Goal: Task Accomplishment & Management: Manage account settings

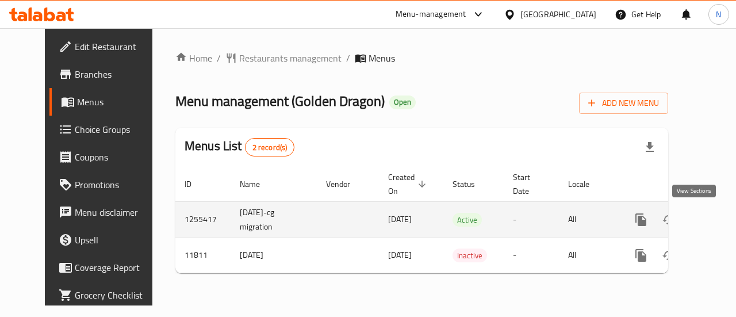
click at [718, 215] on icon "enhanced table" at bounding box center [723, 219] width 10 height 10
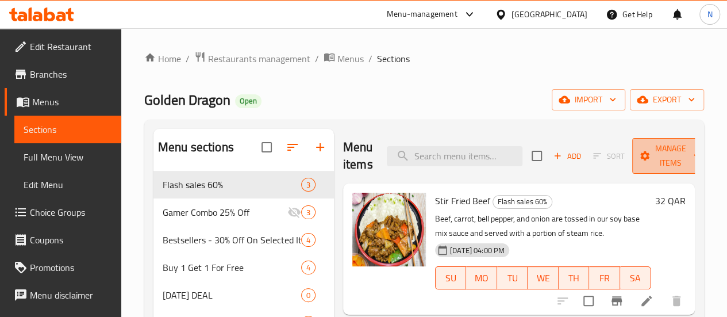
click at [665, 160] on span "Manage items" at bounding box center [670, 155] width 59 height 29
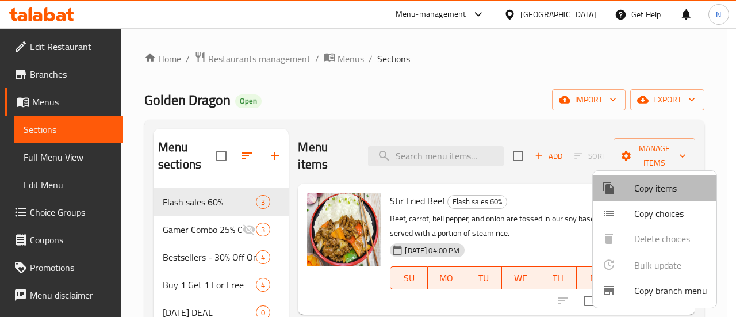
click at [647, 194] on span "Copy items" at bounding box center [670, 188] width 73 height 14
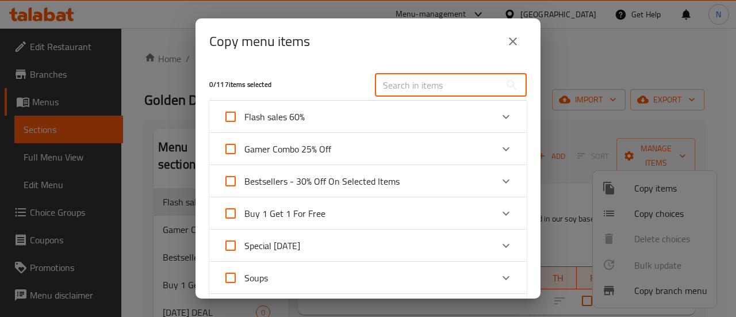
click at [428, 82] on input "text" at bounding box center [437, 85] width 125 height 23
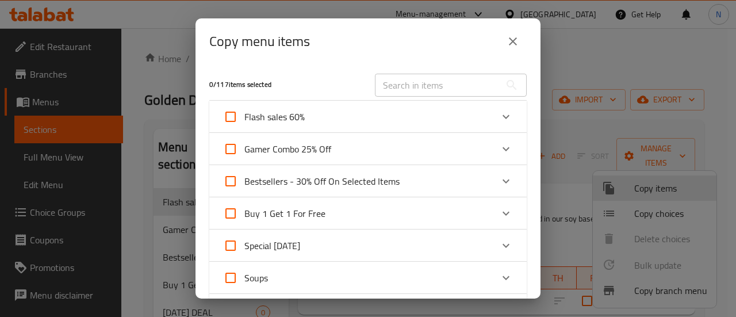
click at [509, 42] on icon "close" at bounding box center [513, 41] width 14 height 14
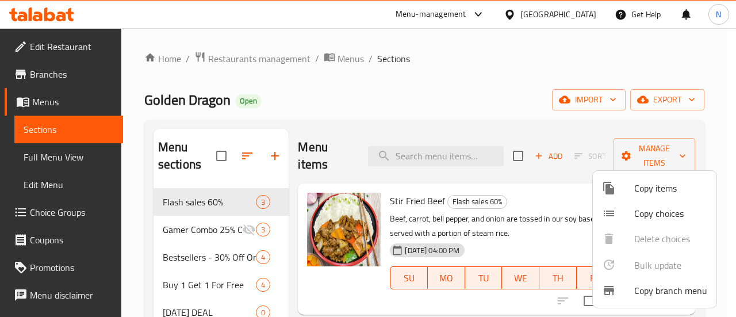
click at [487, 114] on div at bounding box center [368, 158] width 736 height 317
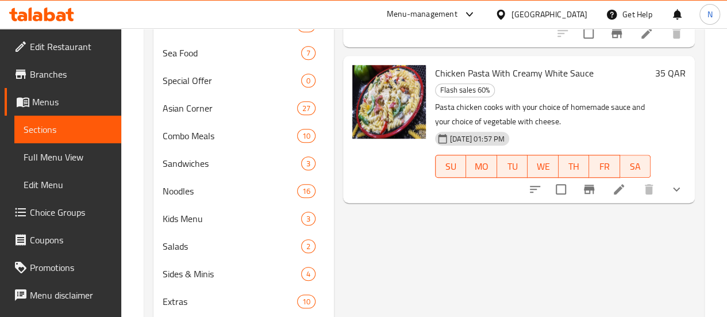
scroll to position [433, 0]
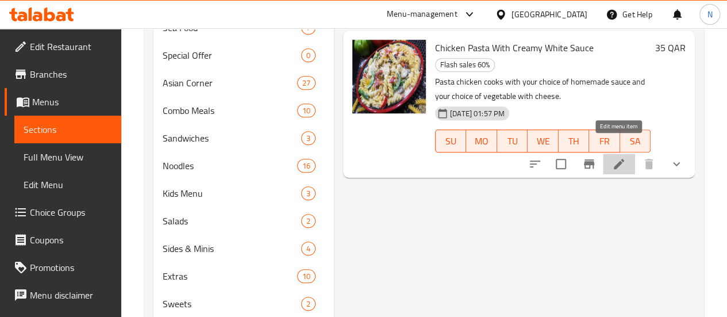
click at [614, 159] on icon at bounding box center [619, 164] width 10 height 10
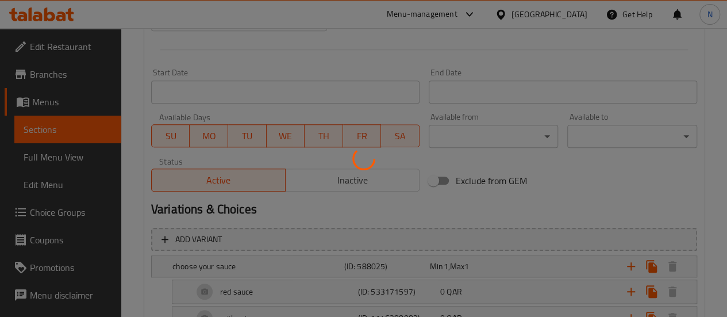
scroll to position [447, 0]
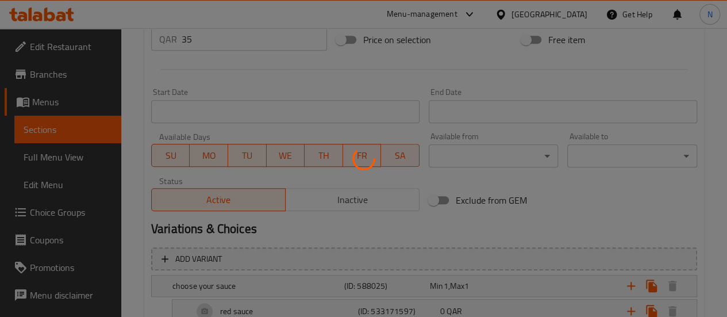
click at [367, 201] on div at bounding box center [363, 158] width 727 height 317
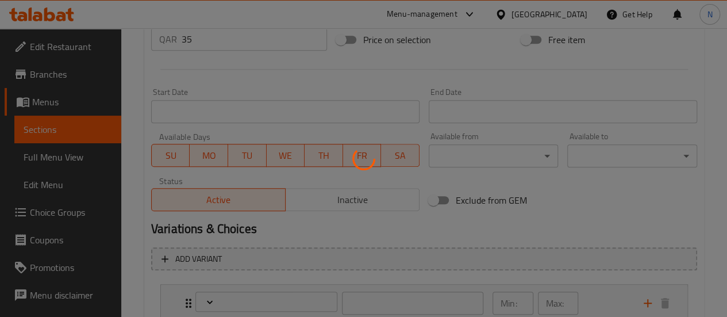
type input "اختر الصلصة الخاصة بك"
type input "1"
type input "اختيارات المعكرونة الخاصة بك"
type input "0"
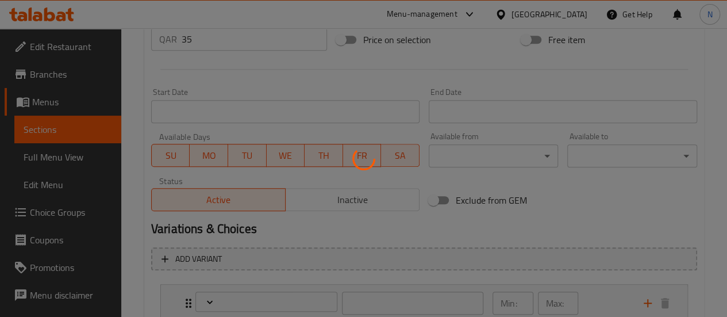
type input "1"
type input "أضف على فيجي ديلايت"
type input "0"
type input "7"
type input "اختيارك من المشروب"
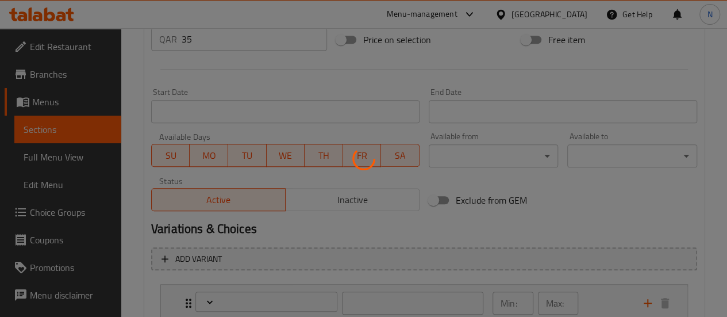
type input "0"
type input "8"
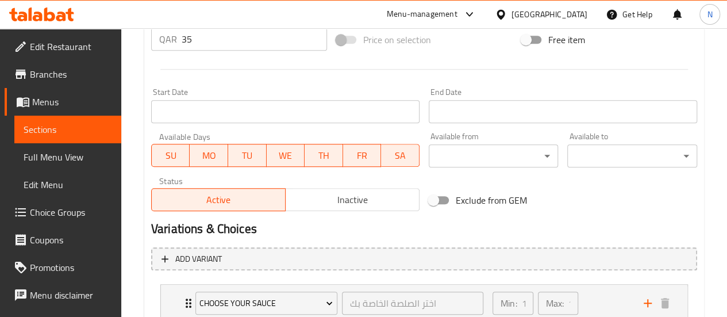
click at [347, 205] on span "Inactive" at bounding box center [352, 199] width 125 height 17
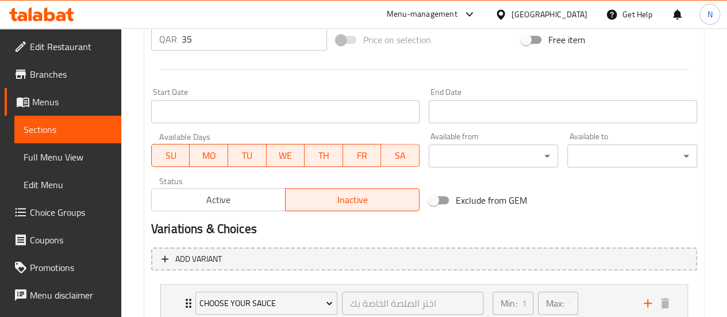
scroll to position [671, 0]
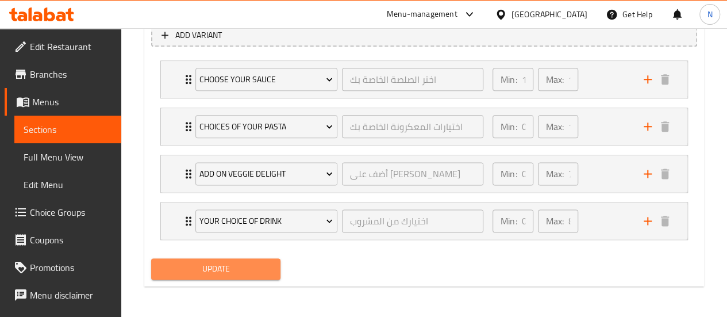
click at [232, 272] on span "Update" at bounding box center [215, 268] width 111 height 14
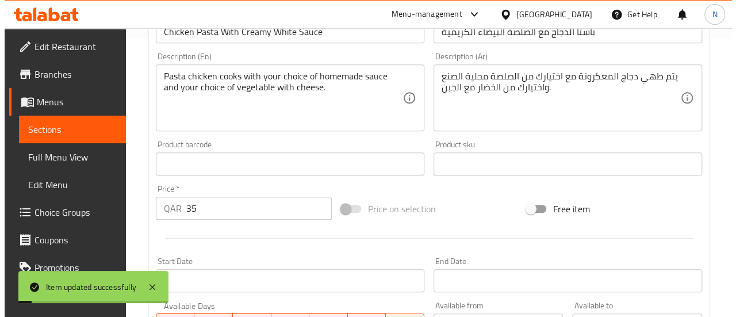
scroll to position [0, 0]
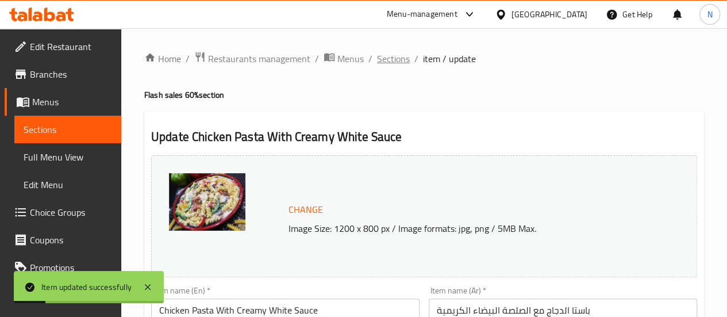
click at [379, 62] on span "Sections" at bounding box center [393, 59] width 33 height 14
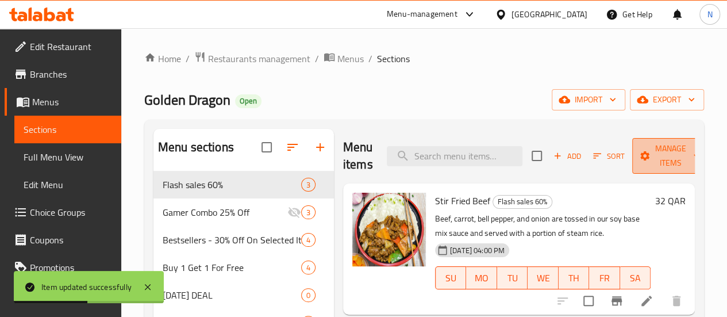
click at [663, 160] on span "Manage items" at bounding box center [670, 155] width 59 height 29
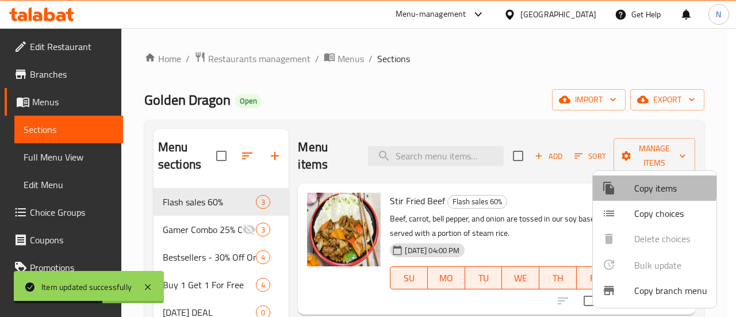
click at [635, 187] on span "Copy items" at bounding box center [670, 188] width 73 height 14
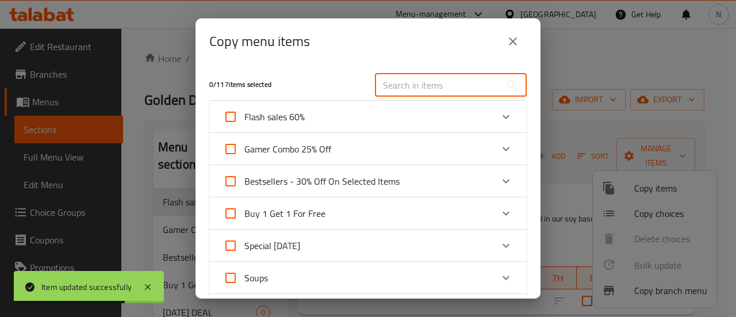
click at [442, 84] on input "text" at bounding box center [437, 85] width 125 height 23
type input "b"
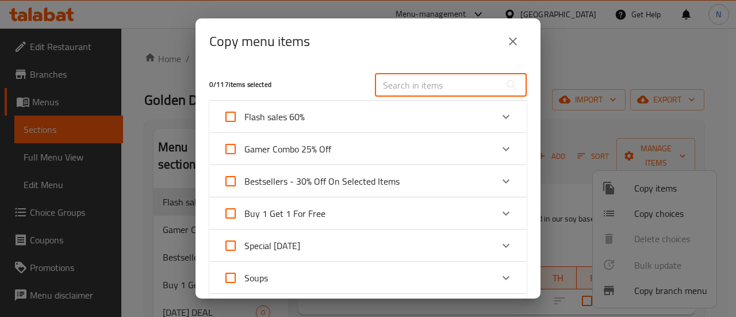
click at [442, 84] on input "text" at bounding box center [437, 85] width 125 height 23
click at [372, 114] on div "Flash sales 60%" at bounding box center [357, 117] width 269 height 28
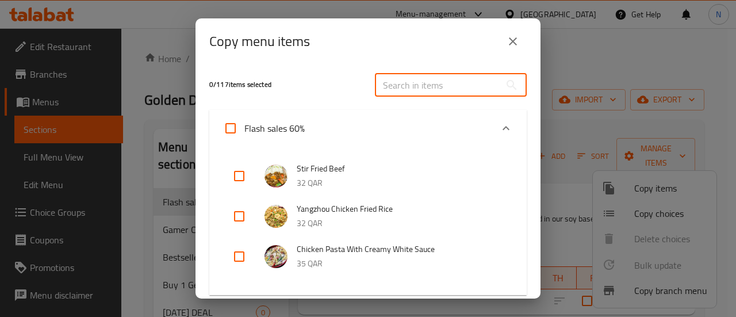
click at [417, 90] on input "text" at bounding box center [437, 85] width 125 height 23
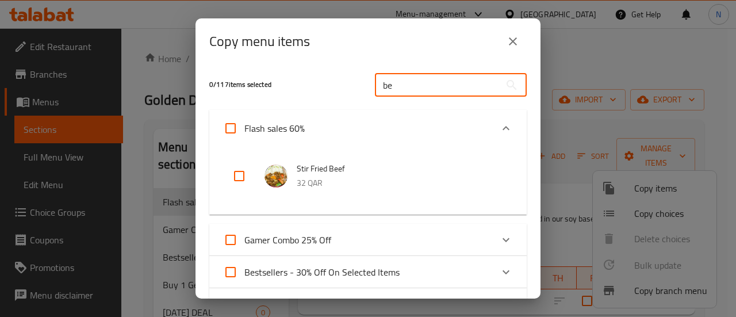
type input "b"
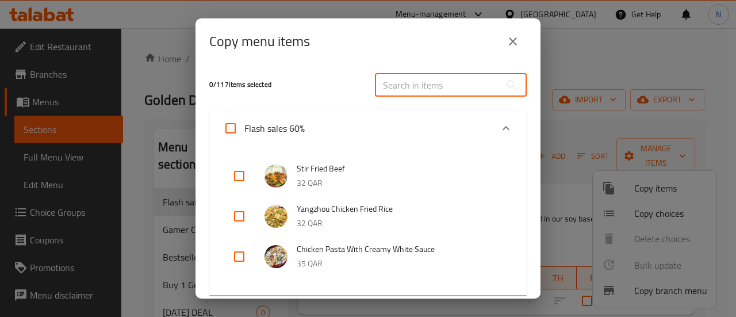
click at [417, 90] on input "text" at bounding box center [437, 85] width 125 height 23
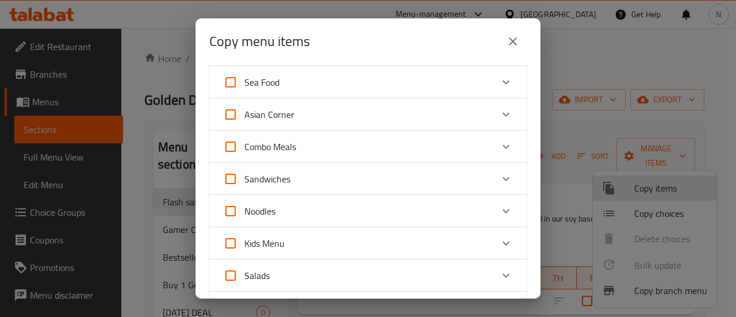
scroll to position [430, 0]
click at [368, 120] on div "Asian Corner" at bounding box center [357, 115] width 269 height 28
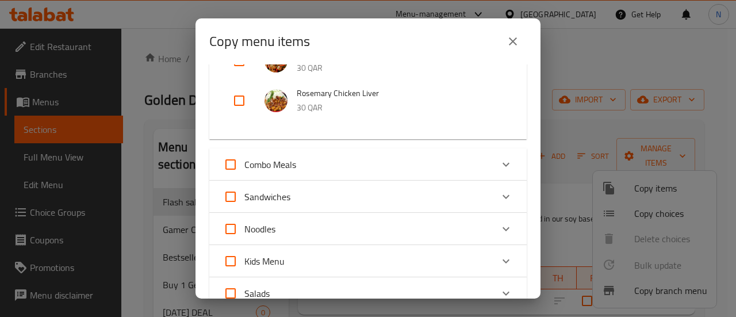
scroll to position [1562, 0]
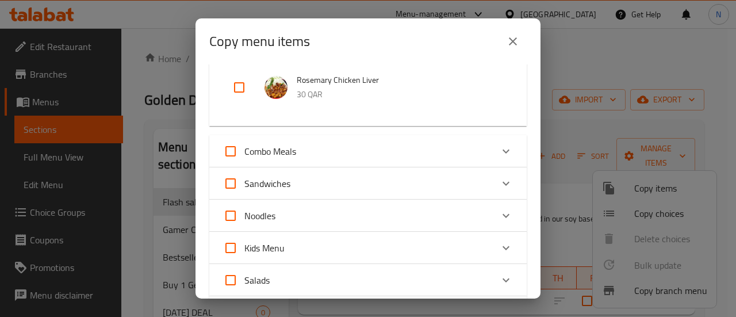
click at [363, 194] on div "Sandwiches" at bounding box center [357, 184] width 269 height 28
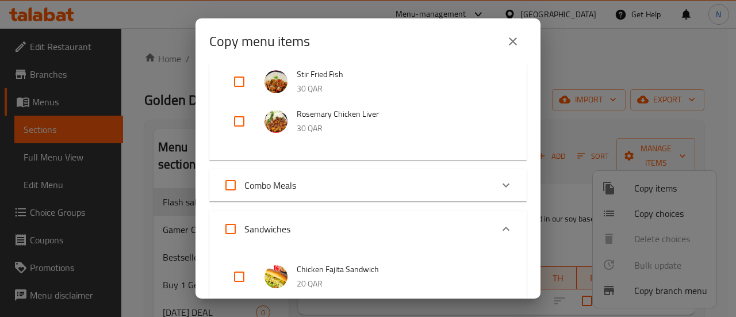
scroll to position [1539, 0]
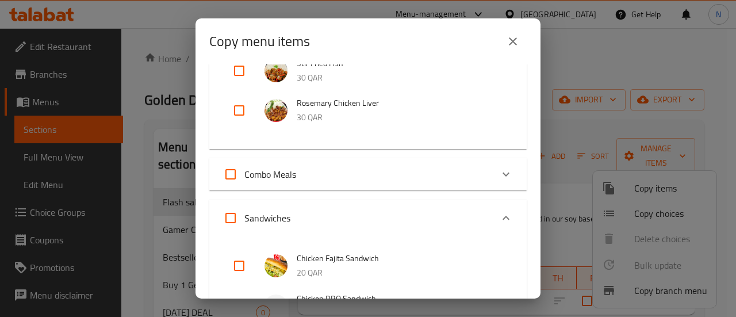
click at [367, 161] on div "Combo Meals" at bounding box center [357, 174] width 269 height 28
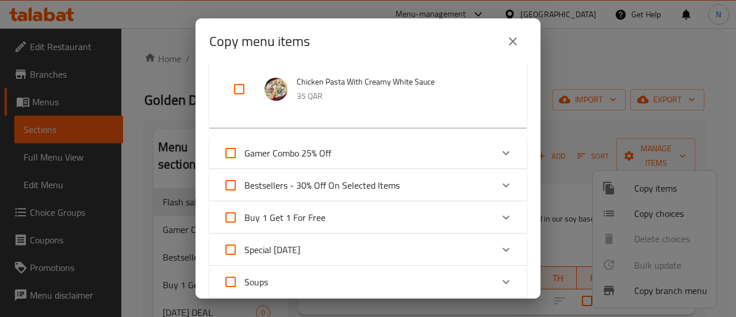
scroll to position [0, 0]
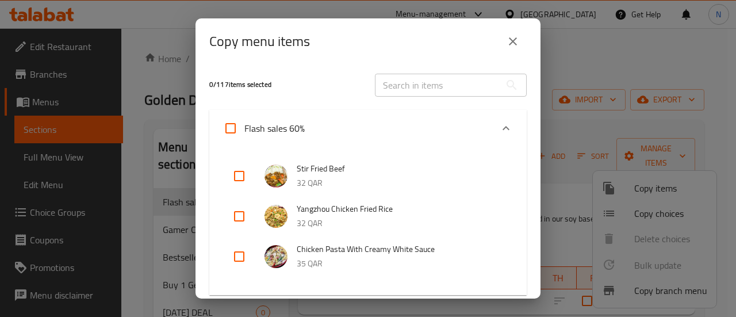
click at [390, 120] on div "Flash sales 60%" at bounding box center [357, 128] width 269 height 28
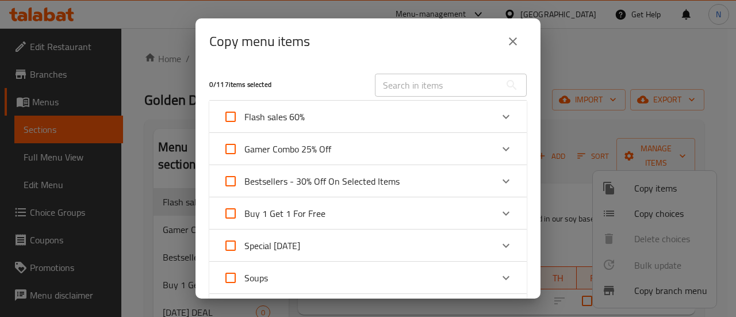
scroll to position [73, 0]
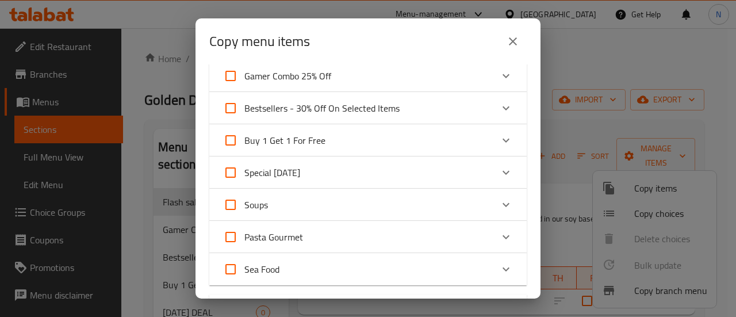
click at [387, 157] on div "Special [DATE]" at bounding box center [367, 172] width 317 height 32
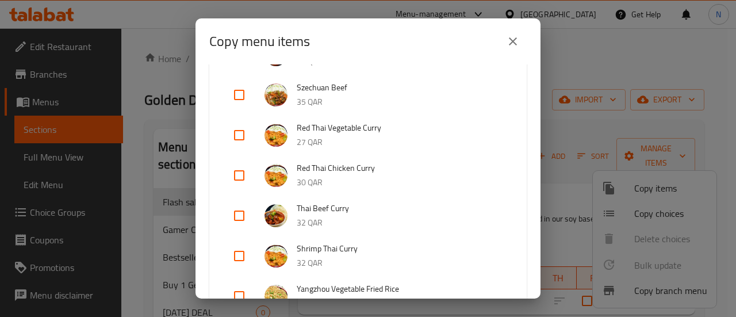
scroll to position [0, 0]
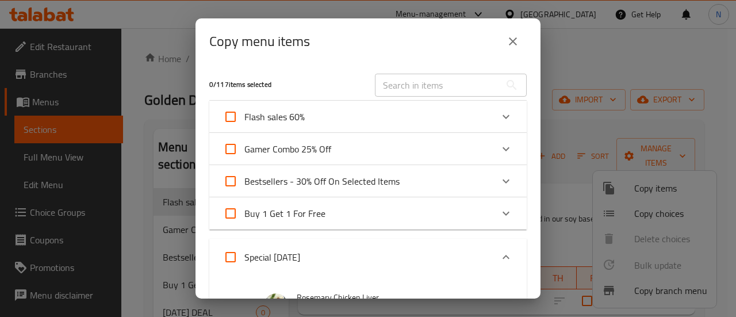
click at [430, 87] on input "text" at bounding box center [437, 85] width 125 height 23
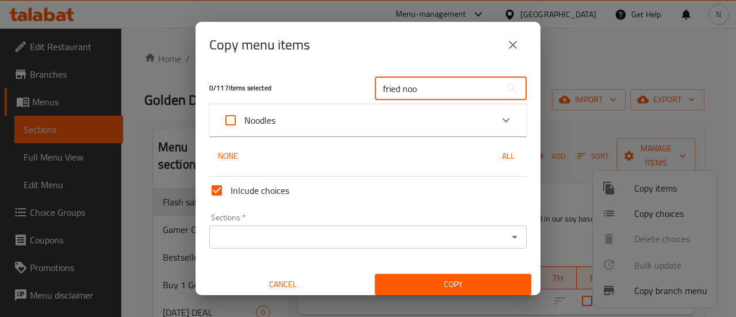
type input "fried noo"
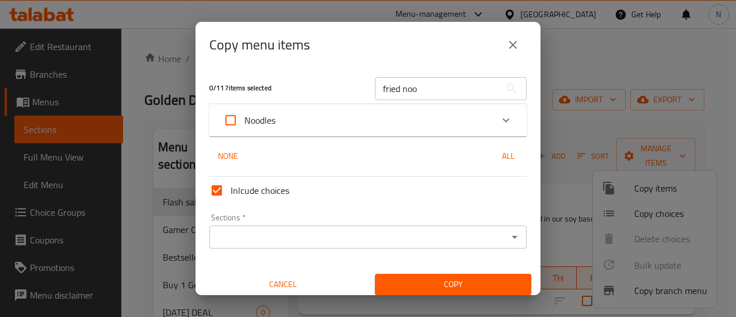
click at [377, 135] on div "Noodles" at bounding box center [367, 120] width 317 height 32
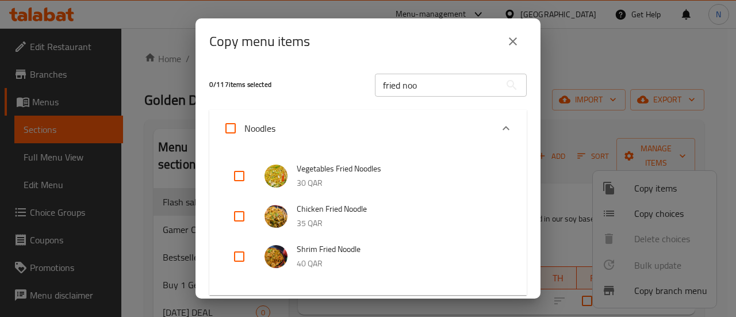
click at [242, 216] on input "checkbox" at bounding box center [239, 216] width 28 height 28
checkbox input "true"
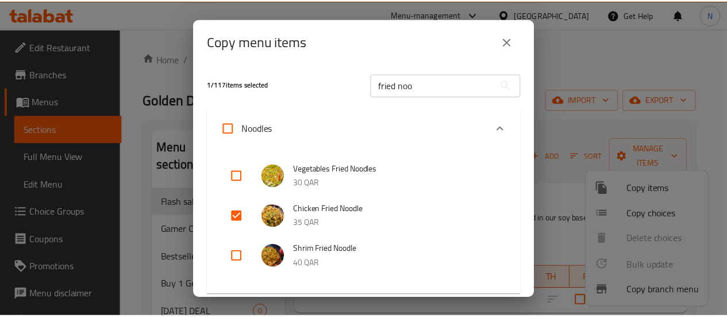
scroll to position [162, 0]
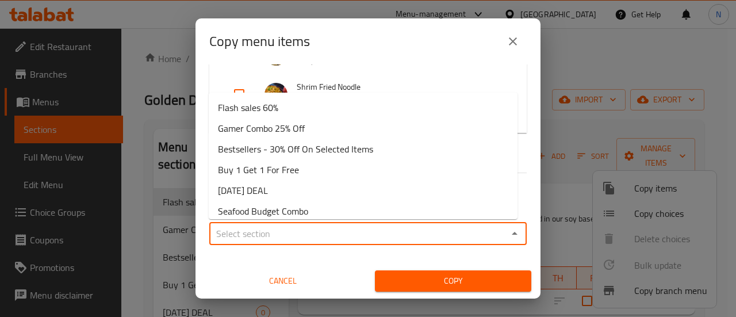
click at [367, 226] on input "Sections   *" at bounding box center [358, 233] width 291 height 16
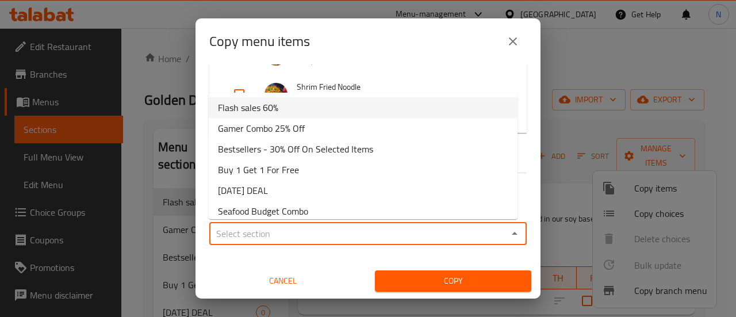
click at [300, 105] on li "Flash sales 60%" at bounding box center [363, 107] width 309 height 21
type input "Flash sales 60%"
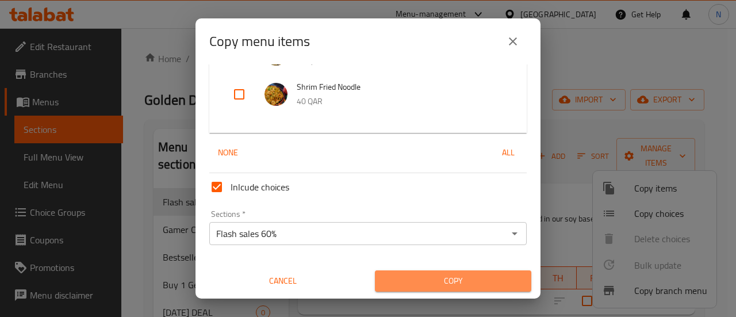
click at [466, 284] on span "Copy" at bounding box center [453, 281] width 138 height 14
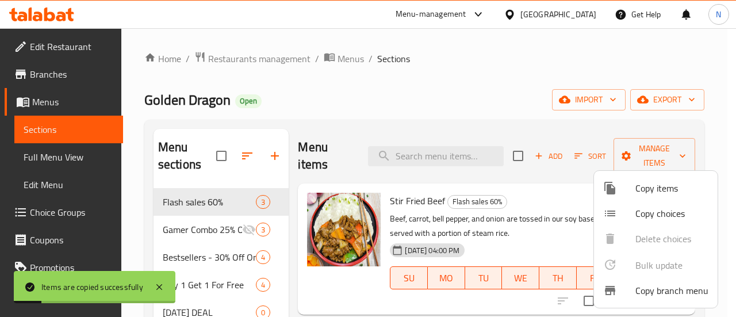
click at [223, 206] on div at bounding box center [368, 158] width 736 height 317
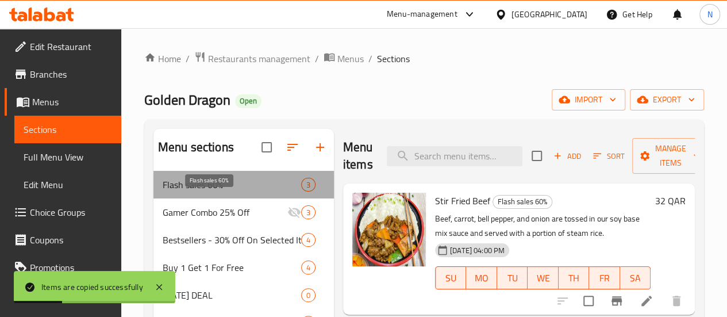
click at [244, 191] on span "Flash sales 60%" at bounding box center [232, 185] width 138 height 14
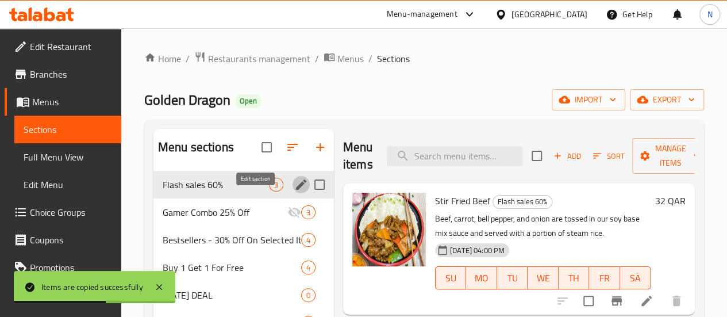
click at [294, 191] on icon "edit" at bounding box center [301, 185] width 14 height 14
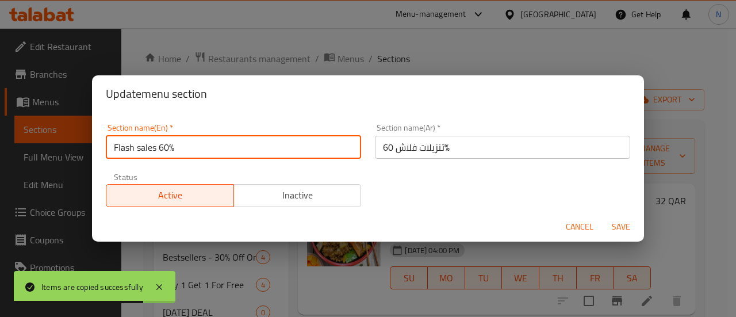
click at [161, 148] on input "Flash sales 60%" at bounding box center [233, 147] width 255 height 23
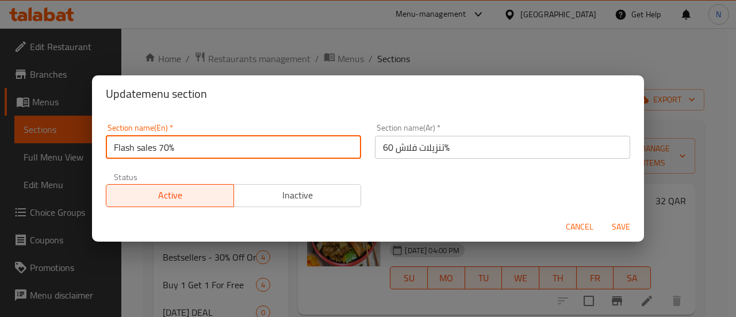
type input "Flash sales 70%"
click at [383, 147] on input "تنزيلات فلاش 60%" at bounding box center [502, 147] width 255 height 23
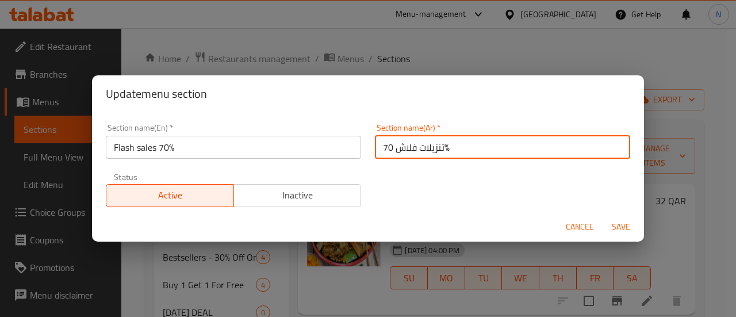
type input "تنزيلات فلاش 70%"
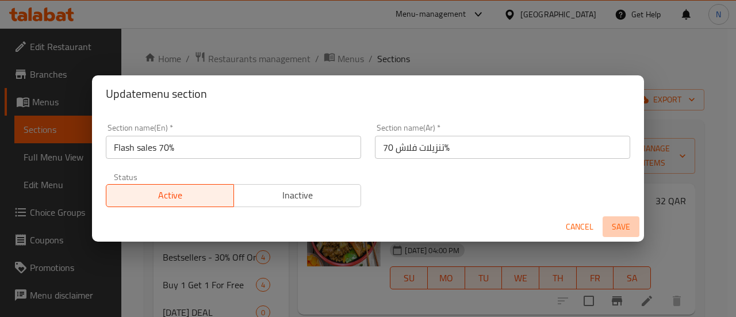
click at [611, 228] on span "Save" at bounding box center [621, 227] width 28 height 14
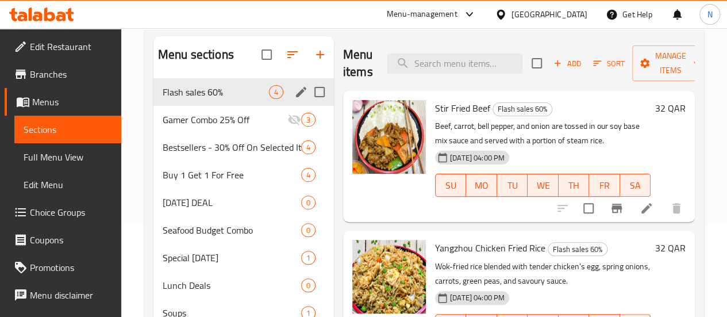
scroll to position [0, 0]
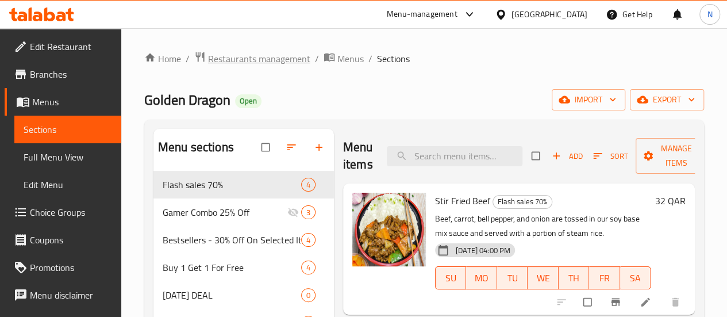
click at [263, 60] on span "Restaurants management" at bounding box center [259, 59] width 102 height 14
